Goal: Navigation & Orientation: Understand site structure

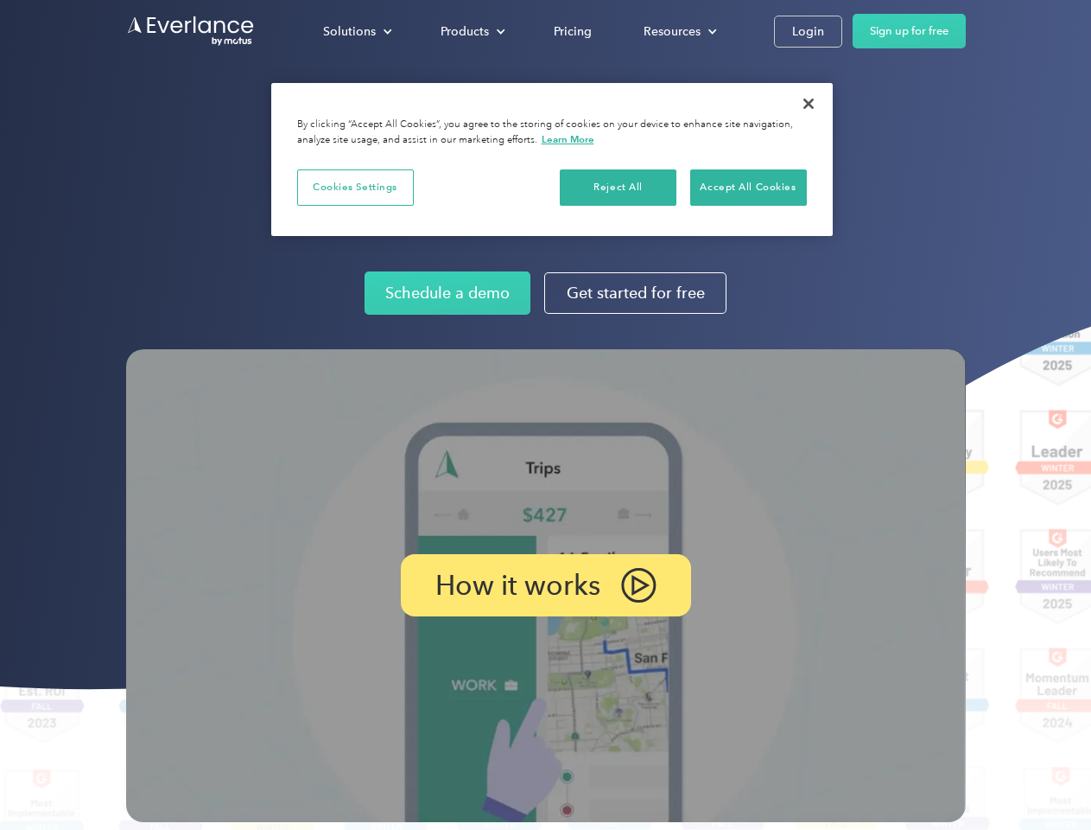
click at [545, 415] on img at bounding box center [546, 585] width 840 height 473
click at [357, 31] on div "Solutions" at bounding box center [349, 32] width 53 height 22
click at [471, 31] on div "Products" at bounding box center [465, 32] width 48 height 22
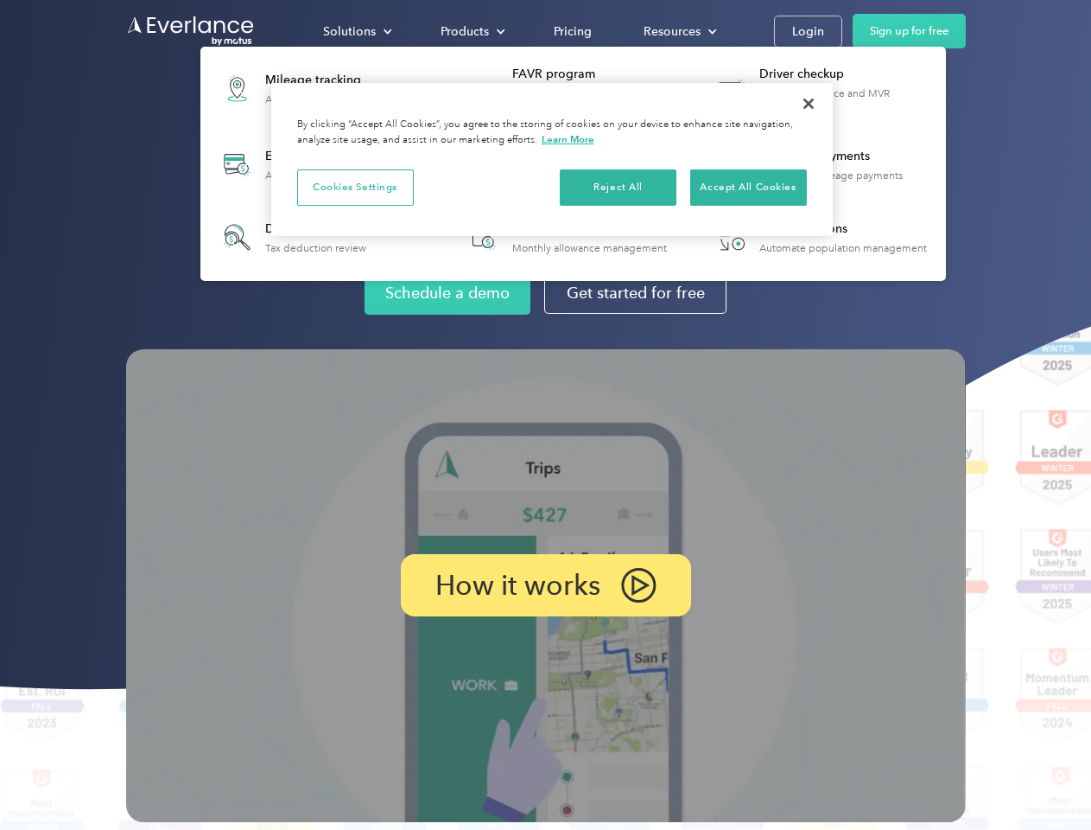
click at [678, 31] on div "Resources" at bounding box center [672, 32] width 57 height 22
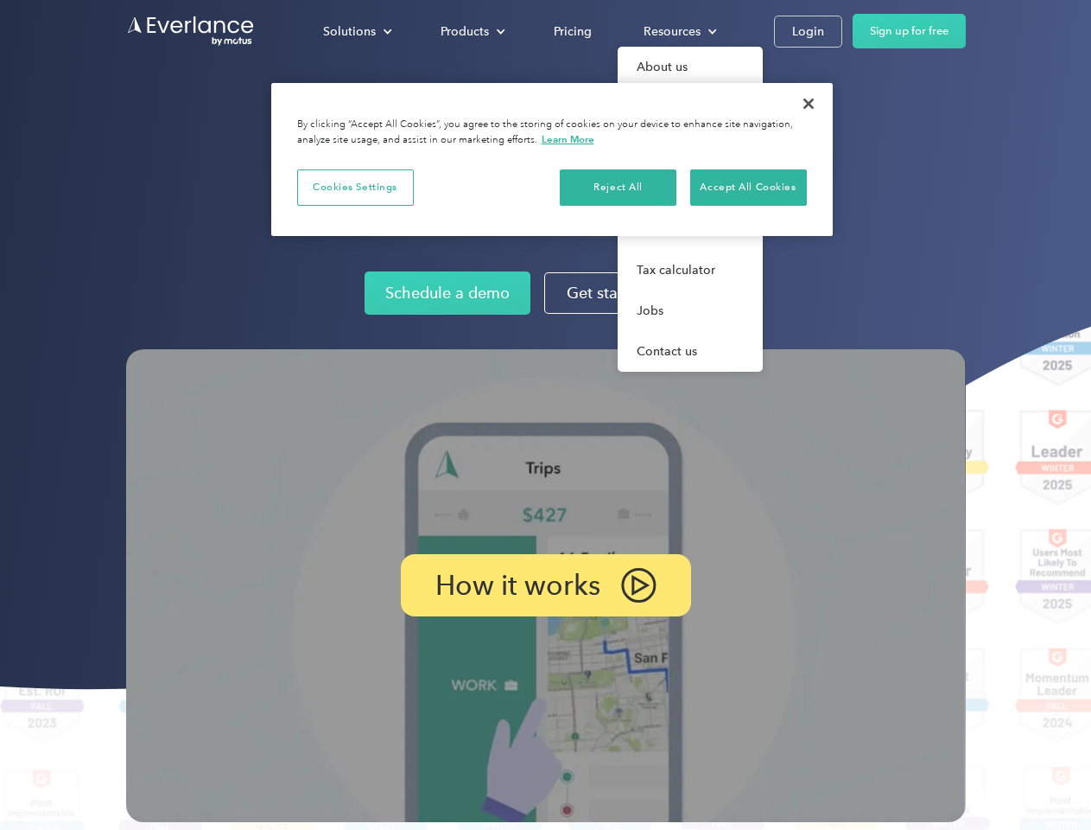
click at [545, 585] on p "How it works" at bounding box center [518, 585] width 165 height 21
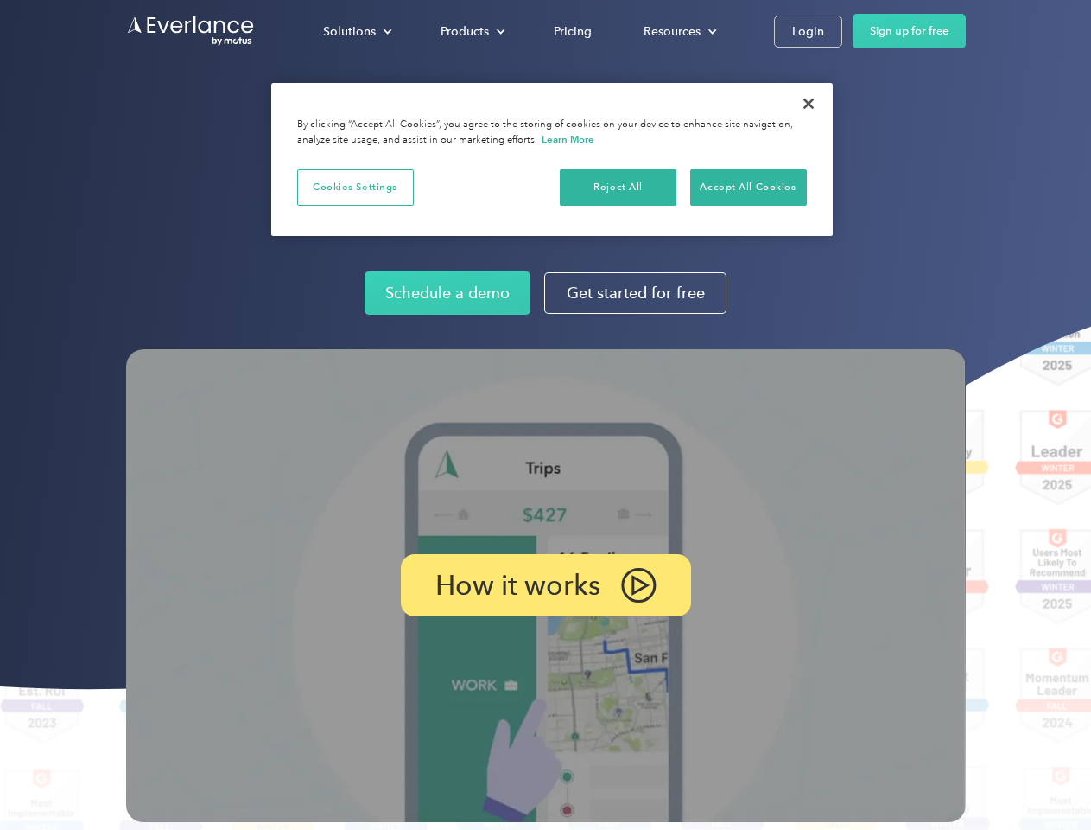
click at [355, 187] on button "Cookies Settings" at bounding box center [355, 187] width 117 height 36
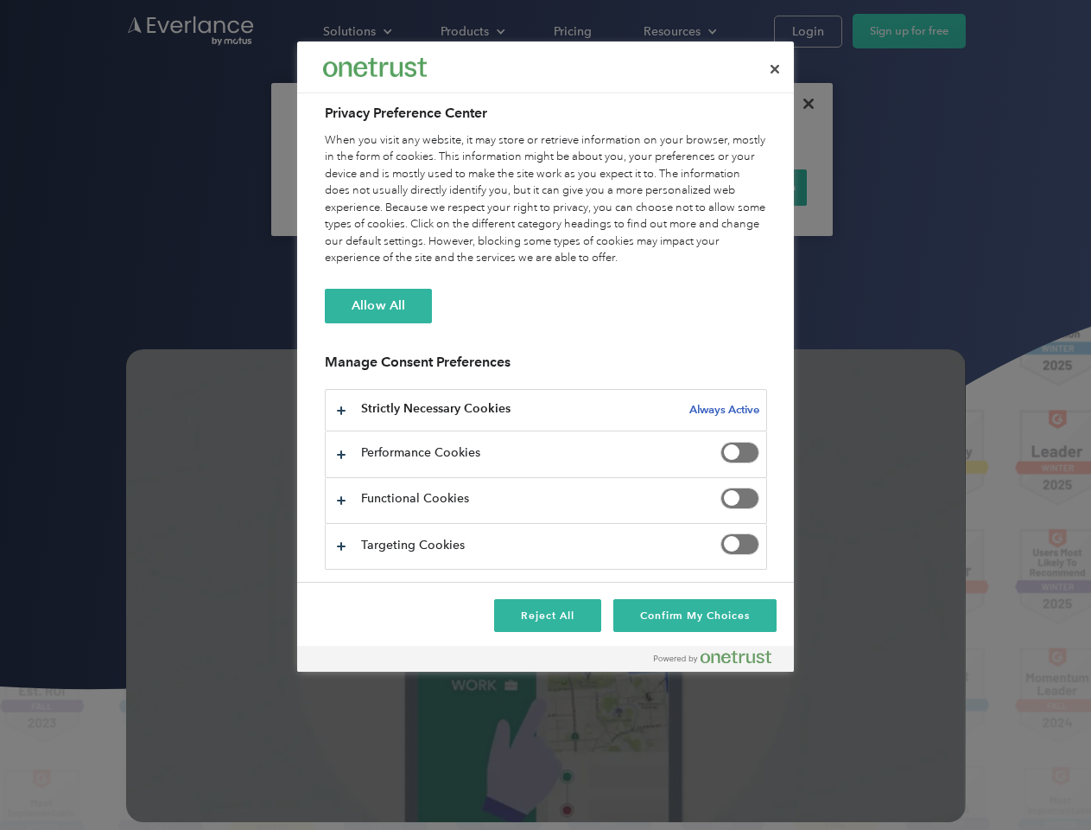
click at [619, 187] on div "When you visit any website, it may store or retrieve information on your browse…" at bounding box center [546, 199] width 442 height 135
click at [748, 187] on div "When you visit any website, it may store or retrieve information on your browse…" at bounding box center [546, 199] width 442 height 135
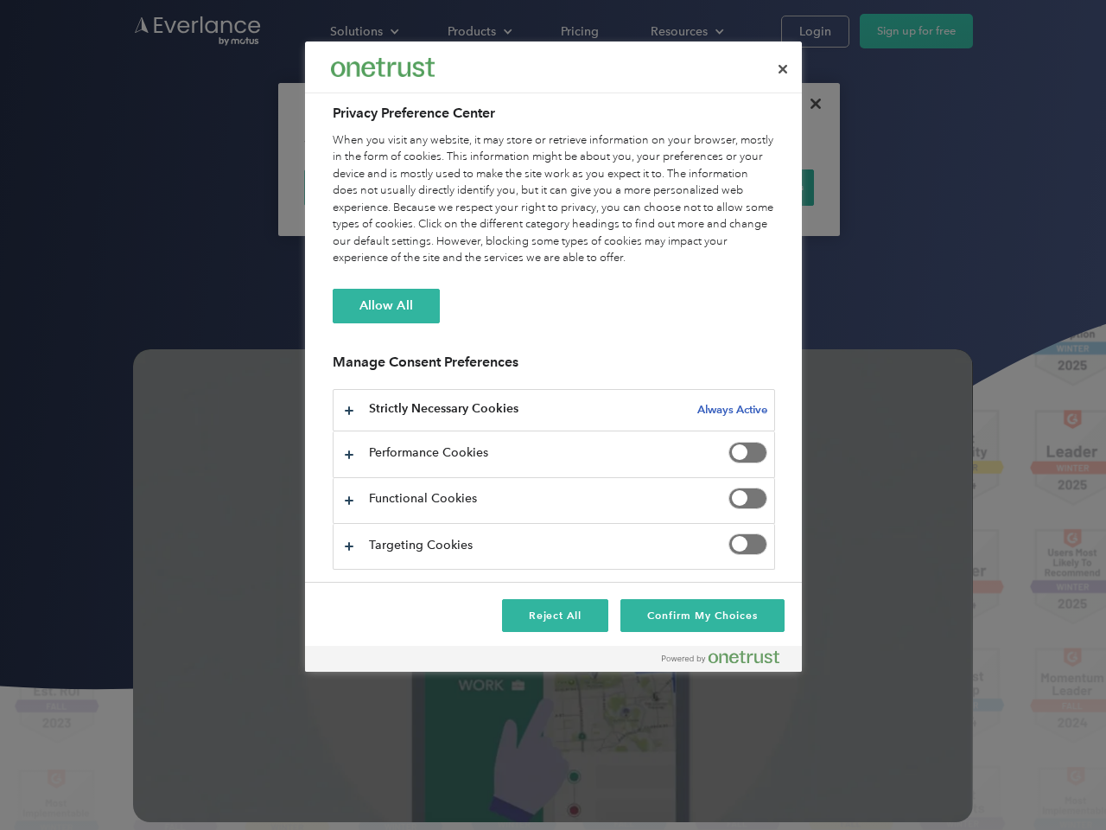
click at [809, 104] on div at bounding box center [553, 415] width 1106 height 830
